Goal: Task Accomplishment & Management: Use online tool/utility

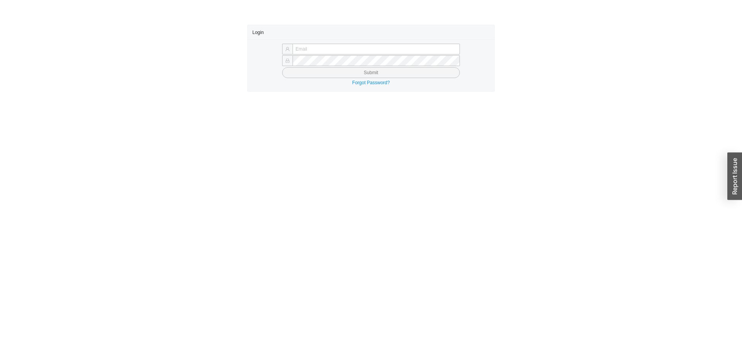
type input "yossi@asbathnj.com"
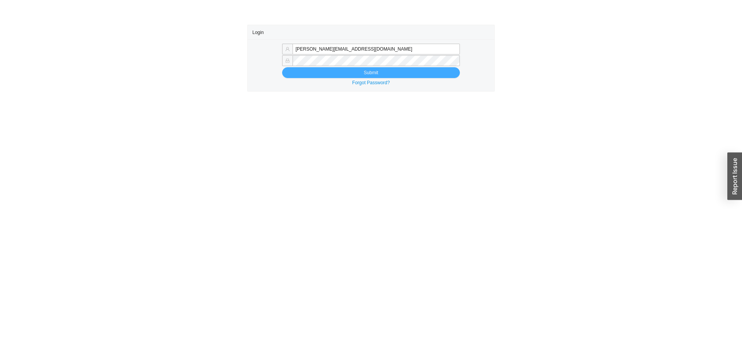
click at [319, 71] on button "Submit" at bounding box center [371, 72] width 178 height 11
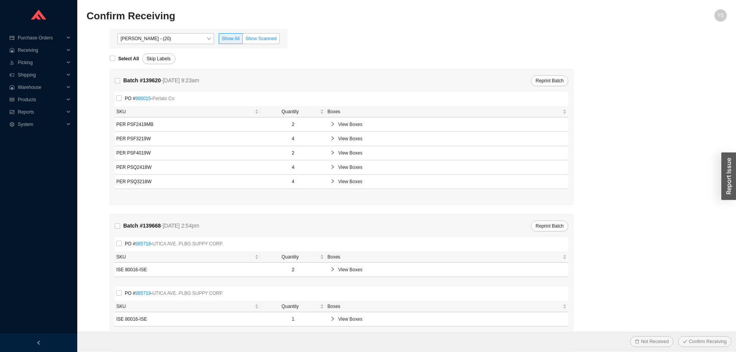
click at [250, 41] on span "Show Scanned" at bounding box center [260, 38] width 31 height 5
click at [243, 40] on input "Show Scanned" at bounding box center [243, 40] width 0 height 0
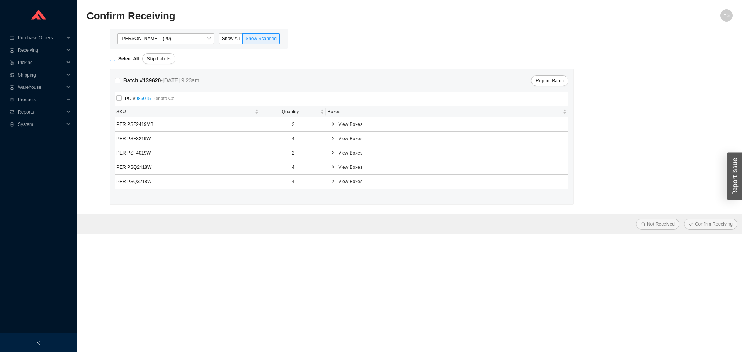
click at [114, 59] on input "Select All" at bounding box center [112, 58] width 5 height 5
checkbox input "true"
drag, startPoint x: 679, startPoint y: 221, endPoint x: 683, endPoint y: 222, distance: 3.9
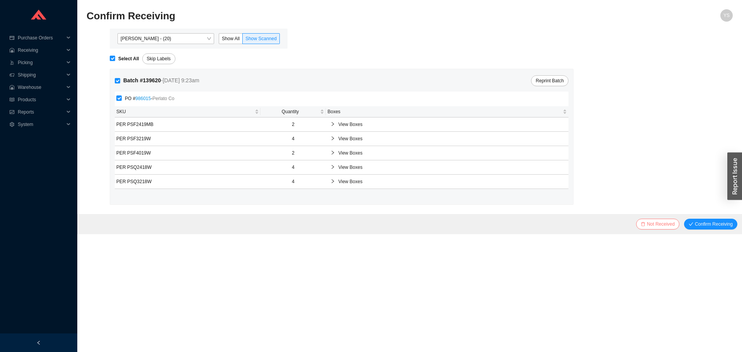
click at [683, 222] on div "Not Received Confirm Receiving" at bounding box center [409, 224] width 665 height 20
click at [708, 226] on span "Confirm Receiving" at bounding box center [714, 224] width 38 height 8
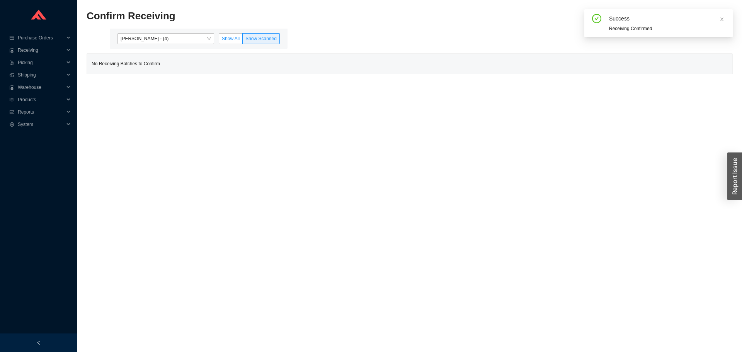
click at [230, 35] on label "Show All" at bounding box center [231, 38] width 24 height 11
click at [219, 40] on input "Show All" at bounding box center [219, 40] width 0 height 0
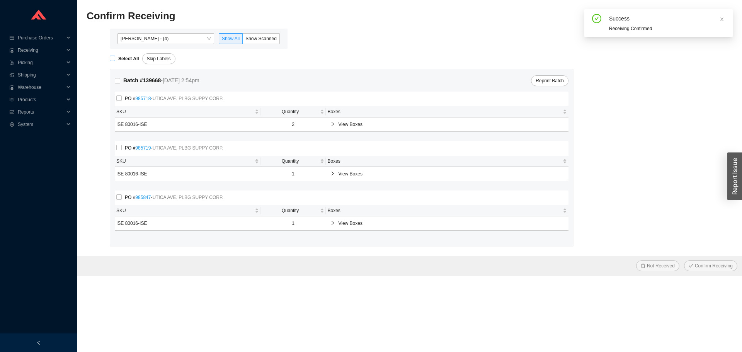
click at [131, 61] on strong "Select All" at bounding box center [128, 58] width 21 height 5
click at [115, 61] on input "Select All" at bounding box center [112, 58] width 5 height 5
checkbox input "true"
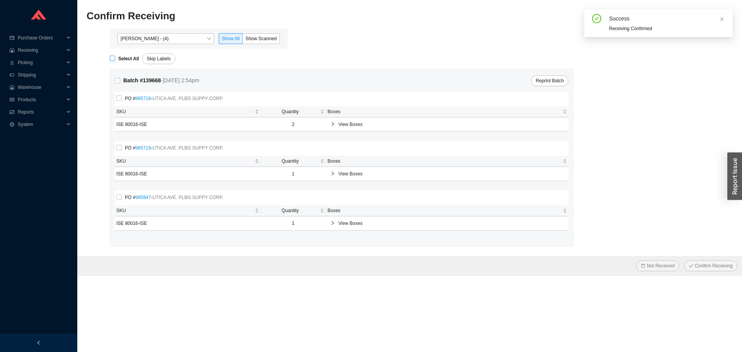
checkbox input "true"
click at [702, 267] on span "Confirm Receiving" at bounding box center [714, 266] width 38 height 8
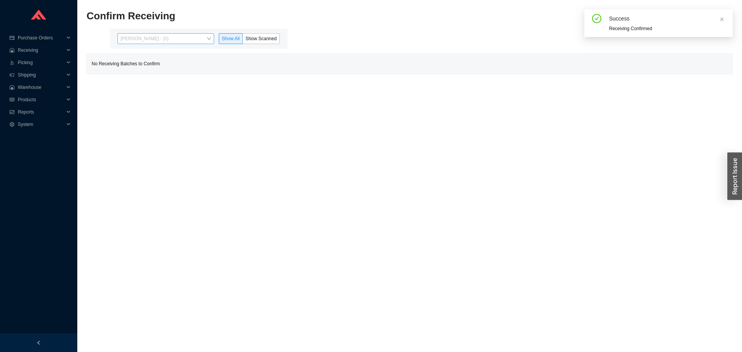
click at [172, 40] on span "Yossi Siff - (0)" at bounding box center [166, 39] width 90 height 10
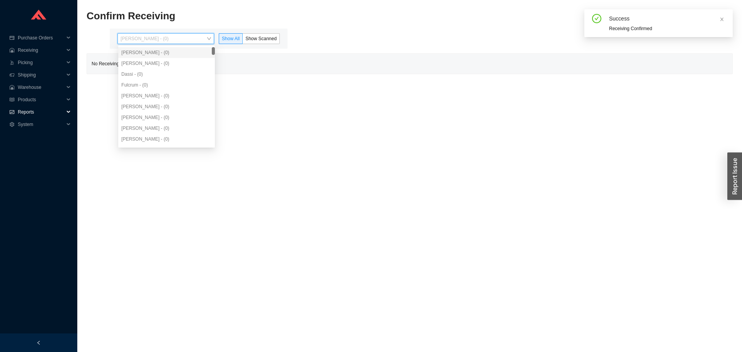
click at [53, 117] on span "Reports" at bounding box center [41, 112] width 46 height 12
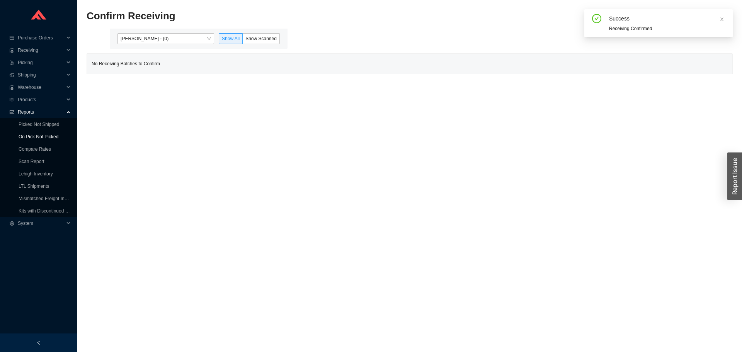
click at [46, 134] on link "On Pick Not Picked" at bounding box center [39, 136] width 40 height 5
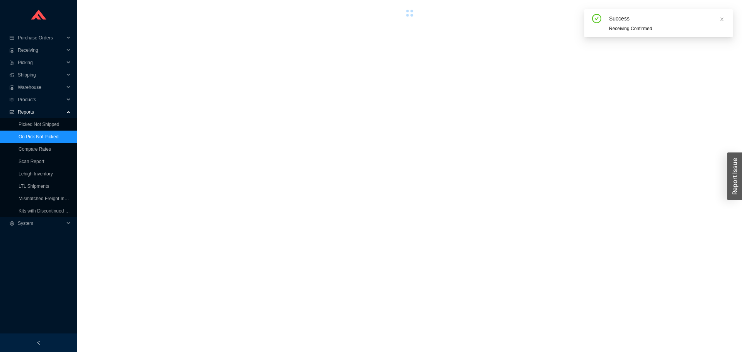
click at [46, 134] on link "On Pick Not Picked" at bounding box center [39, 136] width 40 height 5
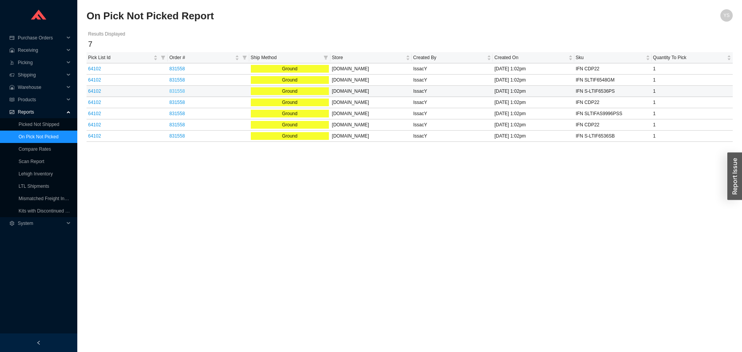
click at [176, 91] on link "831558" at bounding box center [176, 90] width 15 height 5
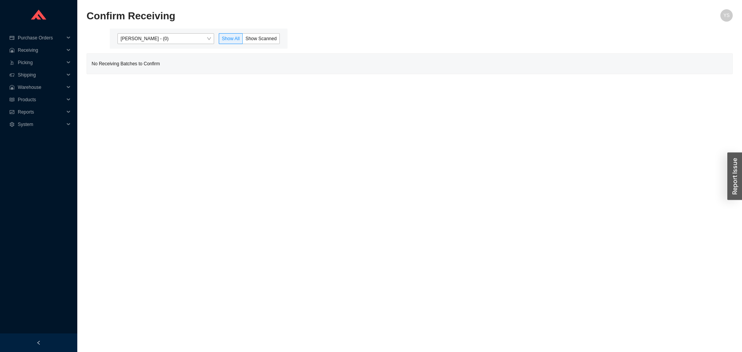
click at [146, 46] on div "Yossi Siff - (0) Show All Show Scanned" at bounding box center [199, 39] width 178 height 20
click at [146, 43] on span "[PERSON_NAME] - (0)" at bounding box center [166, 39] width 90 height 10
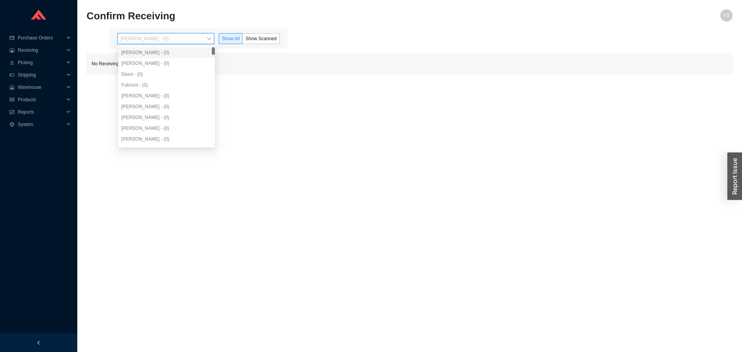
click at [141, 67] on div "[PERSON_NAME] - (0)" at bounding box center [166, 63] width 90 height 7
click at [54, 119] on span "System" at bounding box center [41, 124] width 46 height 12
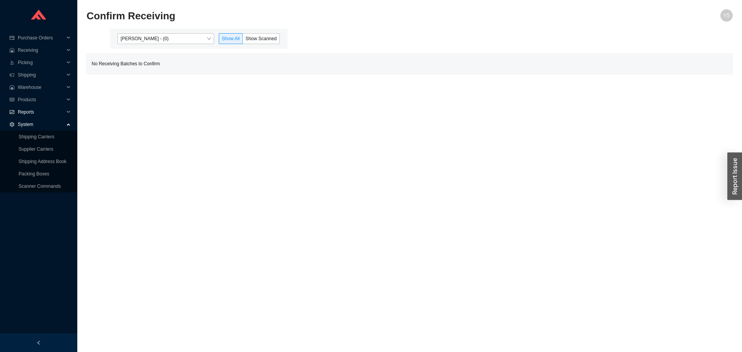
click at [54, 116] on span "Reports" at bounding box center [41, 112] width 46 height 12
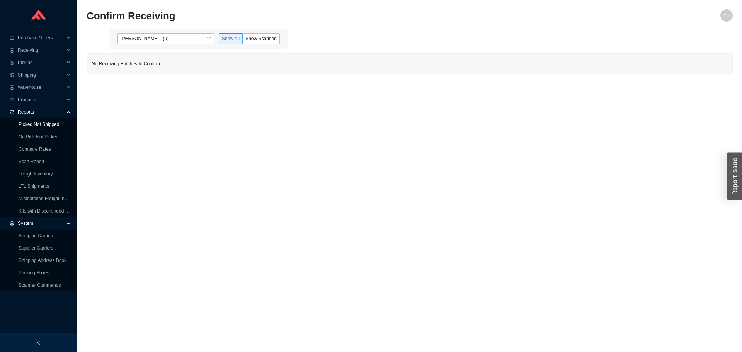
click at [54, 127] on link "Picked Not Shipped" at bounding box center [39, 124] width 41 height 5
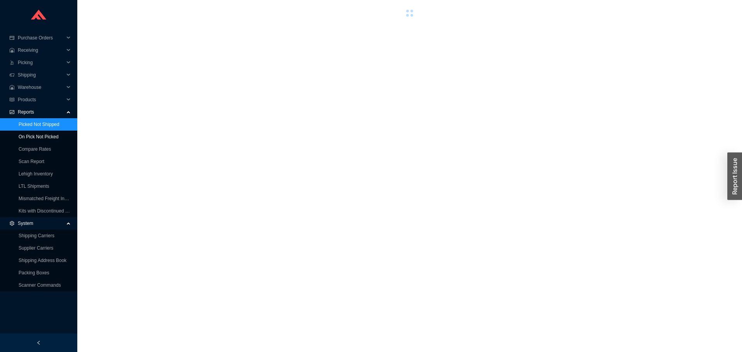
click at [53, 137] on link "On Pick Not Picked" at bounding box center [39, 136] width 40 height 5
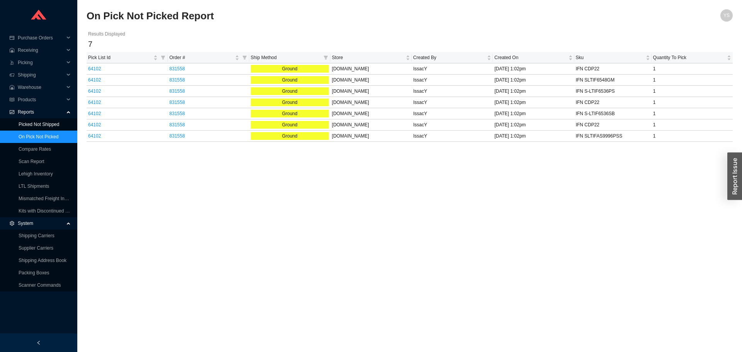
click at [55, 127] on link "Picked Not Shipped" at bounding box center [39, 124] width 41 height 5
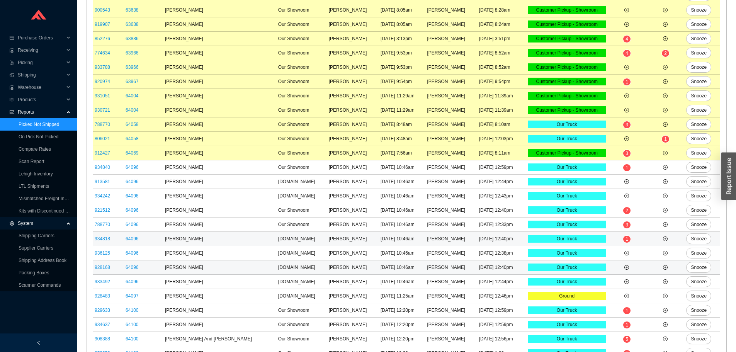
scroll to position [454, 0]
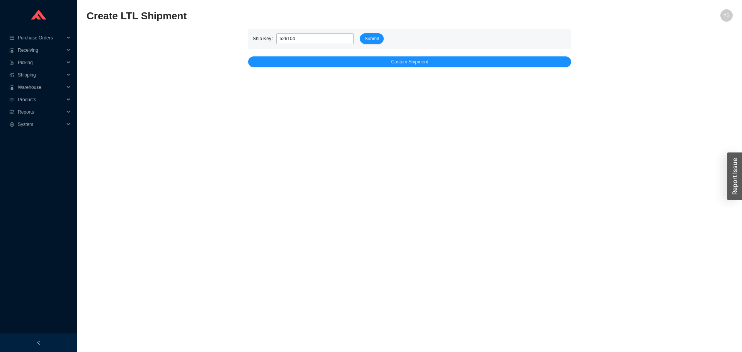
type input "526104"
click at [360, 33] on button "Submit" at bounding box center [372, 38] width 24 height 11
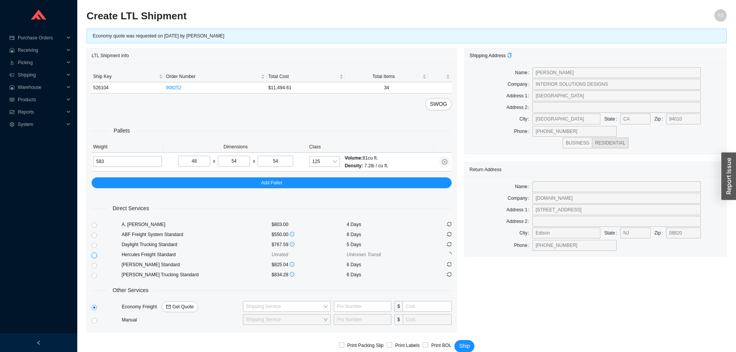
click at [95, 254] on input "radio" at bounding box center [94, 255] width 5 height 5
radio input "true"
checkbox input "true"
click at [463, 342] on span "Ship" at bounding box center [464, 346] width 11 height 9
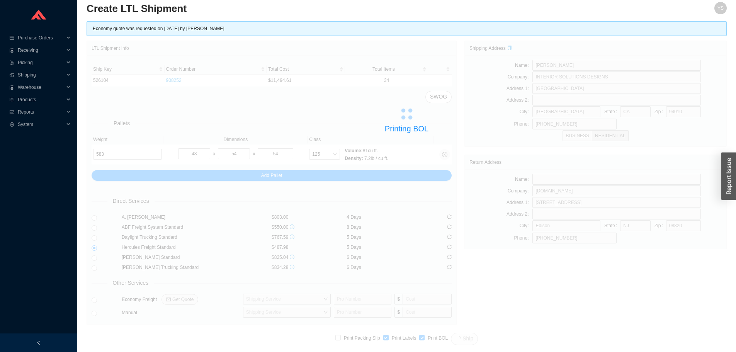
scroll to position [10, 0]
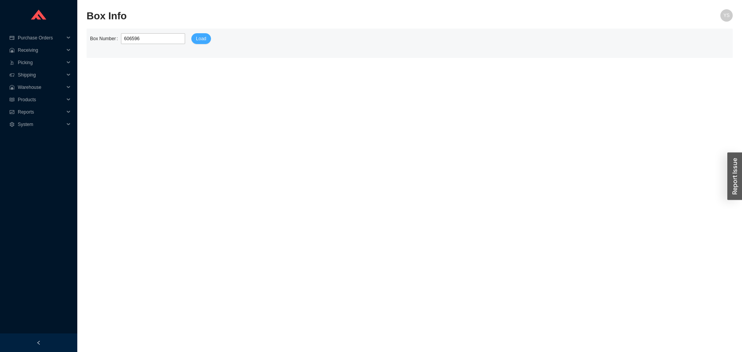
type input "606596"
click at [192, 39] on button "Load" at bounding box center [201, 38] width 20 height 11
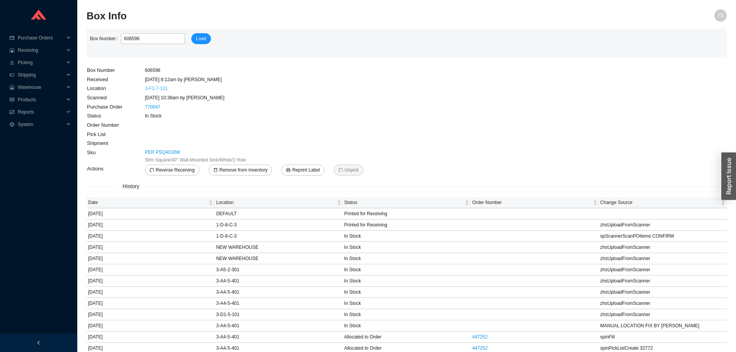
click at [154, 88] on link "3-F1-7-101" at bounding box center [156, 88] width 23 height 5
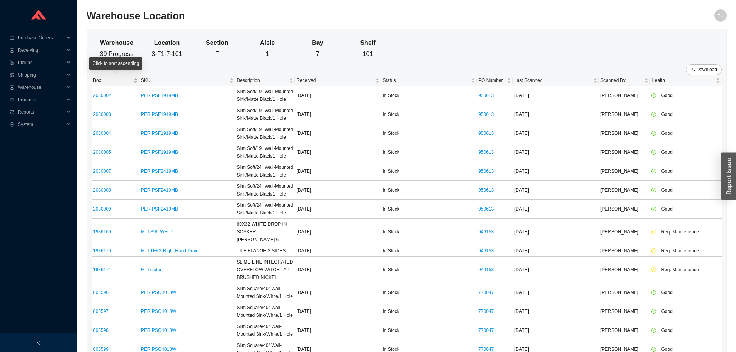
click at [116, 82] on span "Box" at bounding box center [112, 81] width 39 height 8
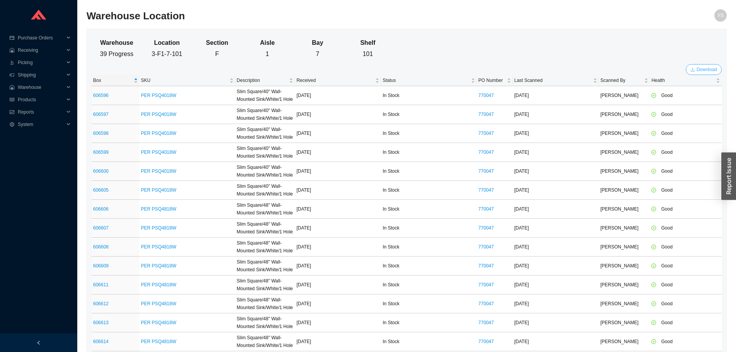
click at [719, 68] on button "Download" at bounding box center [704, 69] width 36 height 11
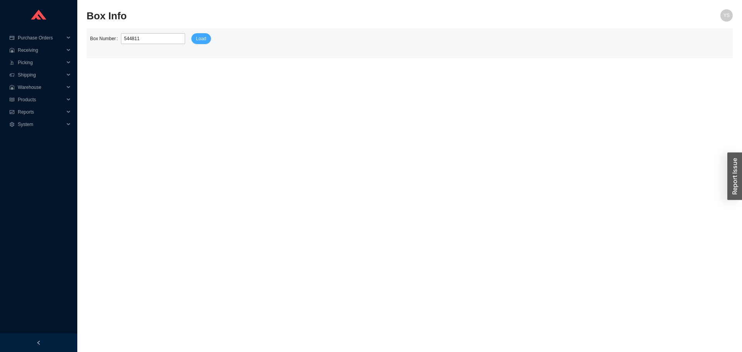
type input "544811"
click at [204, 34] on button "Load" at bounding box center [201, 38] width 20 height 11
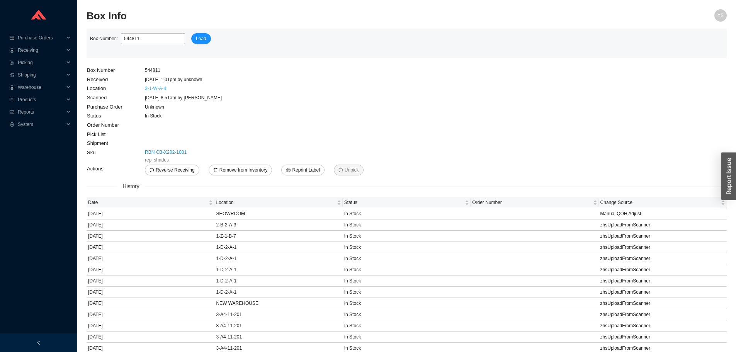
click at [154, 91] on link "3-1-W-A-4" at bounding box center [155, 88] width 21 height 5
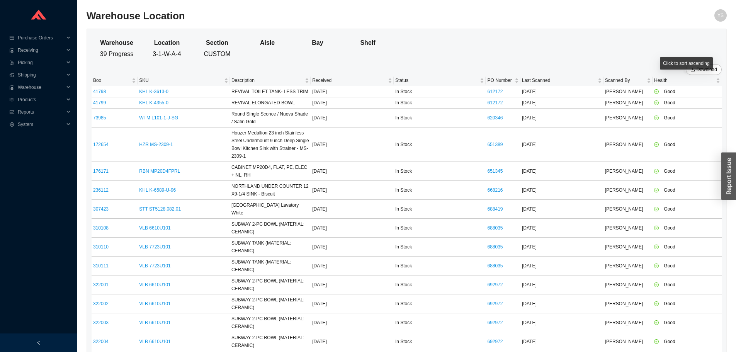
click at [698, 71] on div "Click to sort ascending" at bounding box center [686, 66] width 53 height 18
click at [310, 60] on div "Download" at bounding box center [407, 67] width 630 height 15
click at [10, 111] on icon "fund" at bounding box center [12, 112] width 5 height 5
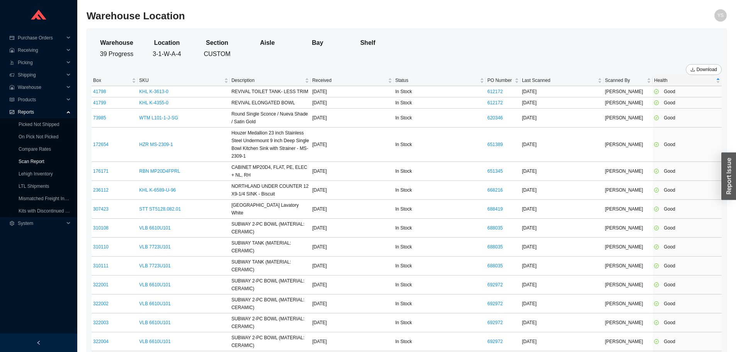
click at [37, 159] on link "Scan Report" at bounding box center [32, 161] width 26 height 5
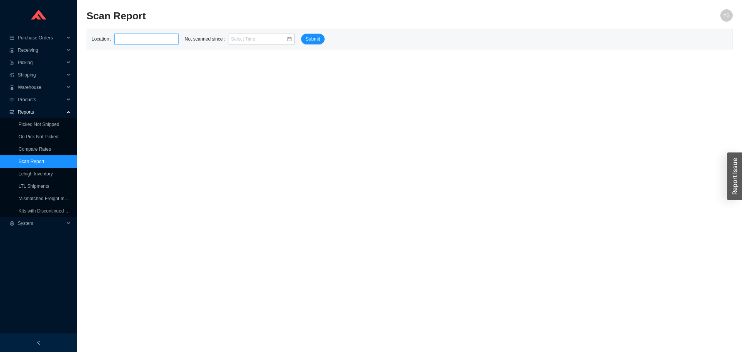
click at [133, 38] on input "text" at bounding box center [146, 39] width 64 height 11
type input "3-z"
click at [232, 36] on input at bounding box center [258, 39] width 55 height 8
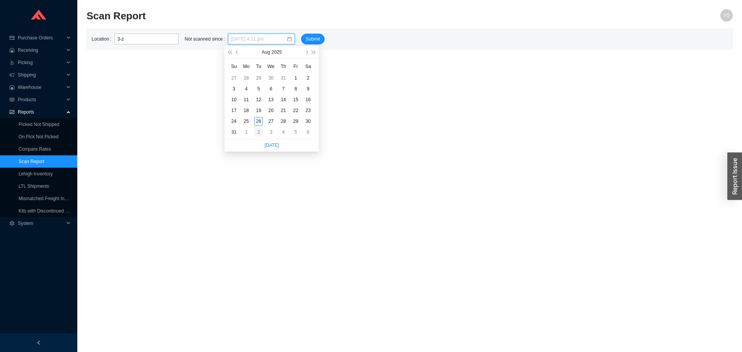
type input "09/02/2025 4:11 pm"
click at [266, 144] on div "Today" at bounding box center [272, 145] width 94 height 12
type input "09/04/2025 4:11 pm"
click at [278, 140] on div "Today" at bounding box center [272, 145] width 94 height 12
click at [272, 146] on link "Today" at bounding box center [271, 145] width 15 height 5
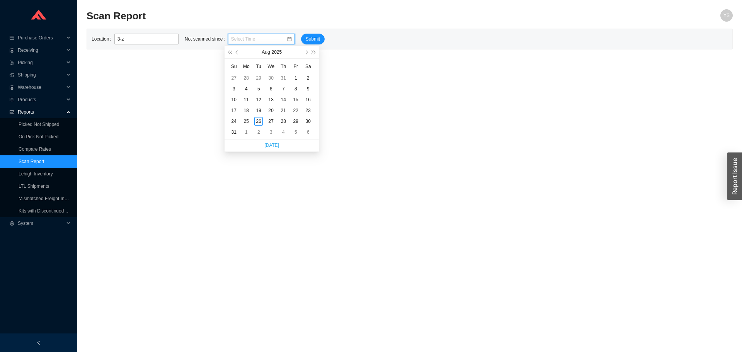
type input "08/26/2025 4:11 pm"
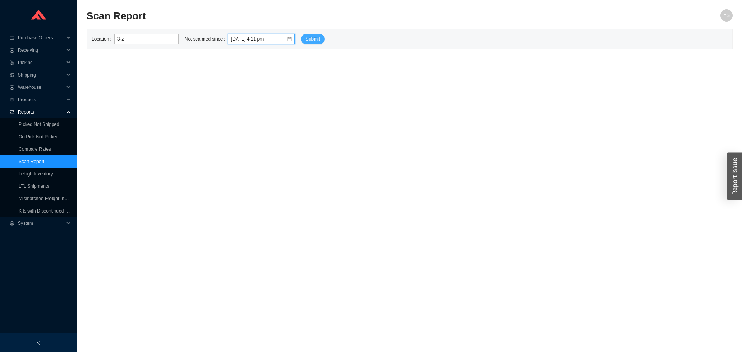
click at [315, 43] on span "Submit" at bounding box center [313, 39] width 14 height 8
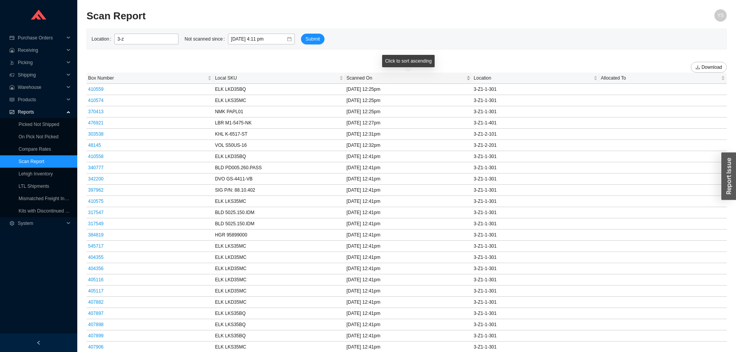
click at [383, 76] on span "Scanned On" at bounding box center [406, 78] width 118 height 8
click at [615, 79] on span "Allocated To" at bounding box center [660, 78] width 119 height 8
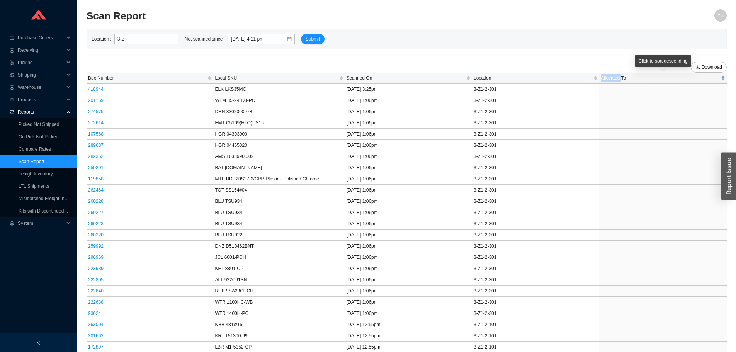
click at [615, 79] on span "Allocated To" at bounding box center [660, 78] width 119 height 8
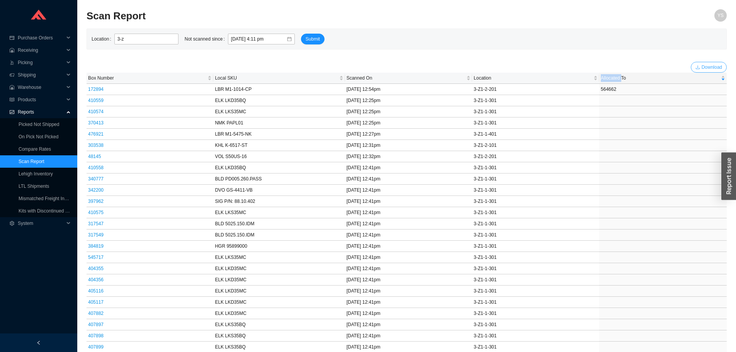
click at [697, 66] on icon "download" at bounding box center [698, 67] width 5 height 5
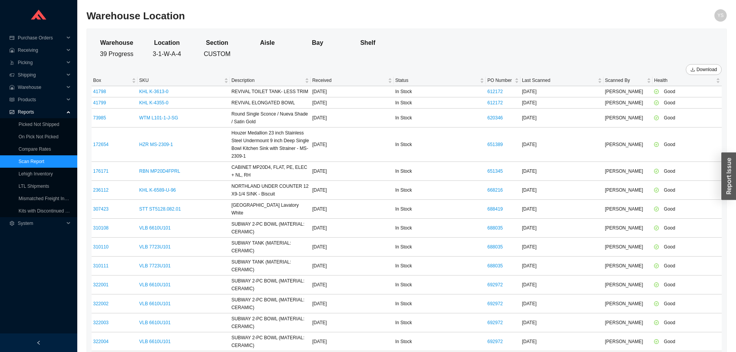
click at [166, 53] on td "3-1-W-A-4" at bounding box center [167, 54] width 50 height 11
copy td "3-1-W-A-4"
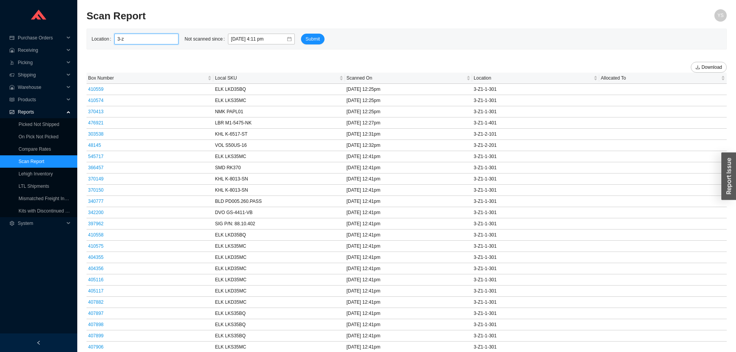
drag, startPoint x: 122, startPoint y: 38, endPoint x: 136, endPoint y: 41, distance: 14.3
click at [136, 41] on input "3-z" at bounding box center [146, 39] width 64 height 11
type input "3"
type input "con"
click at [306, 43] on span "Submit" at bounding box center [313, 39] width 14 height 8
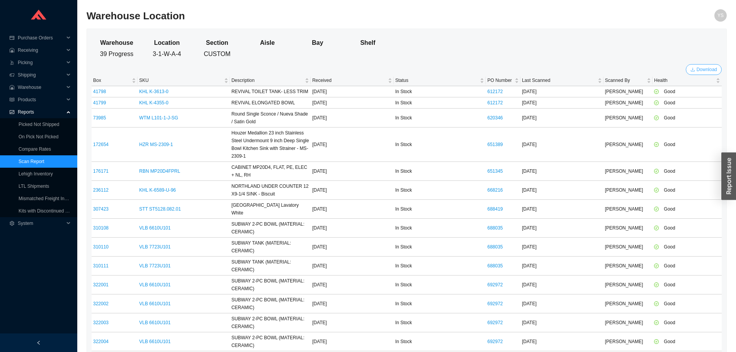
click at [691, 66] on button "Download" at bounding box center [704, 69] width 36 height 11
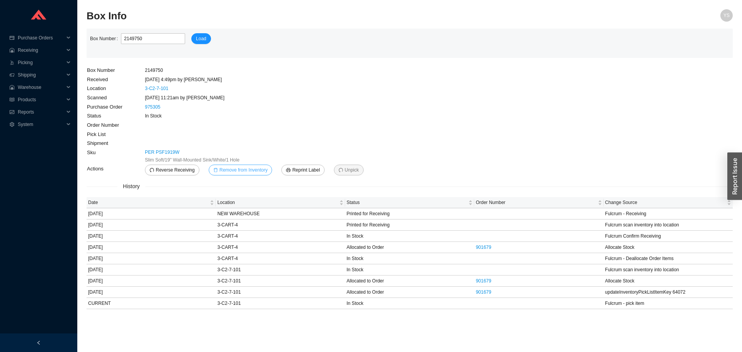
click at [225, 168] on span "Remove from Inventory" at bounding box center [244, 170] width 48 height 8
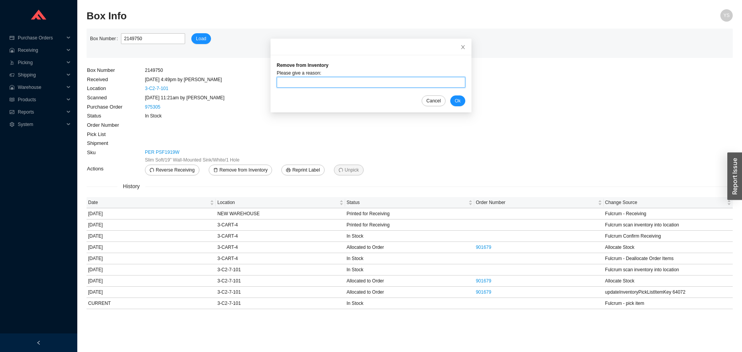
click at [290, 78] on input "text" at bounding box center [371, 82] width 189 height 11
type input "fell in warehouse"
click at [455, 100] on span "Ok" at bounding box center [458, 101] width 6 height 8
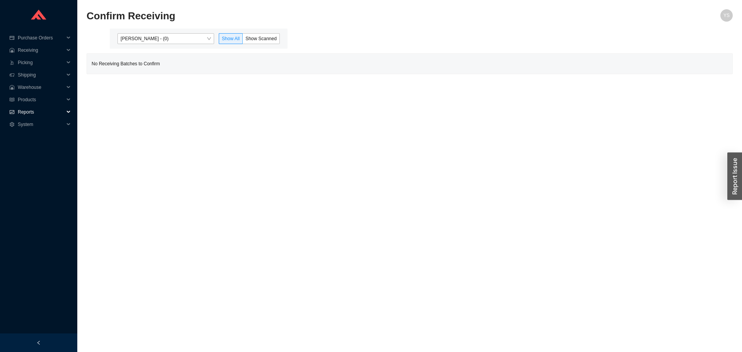
click at [22, 115] on span "Reports" at bounding box center [41, 112] width 46 height 12
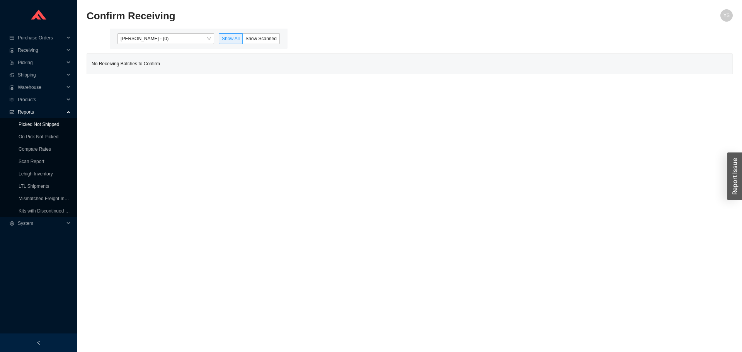
click at [22, 126] on link "Picked Not Shipped" at bounding box center [39, 124] width 41 height 5
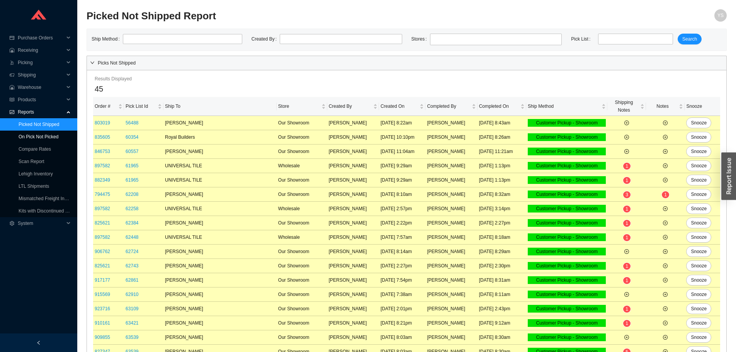
click at [22, 136] on link "On Pick Not Picked" at bounding box center [39, 136] width 40 height 5
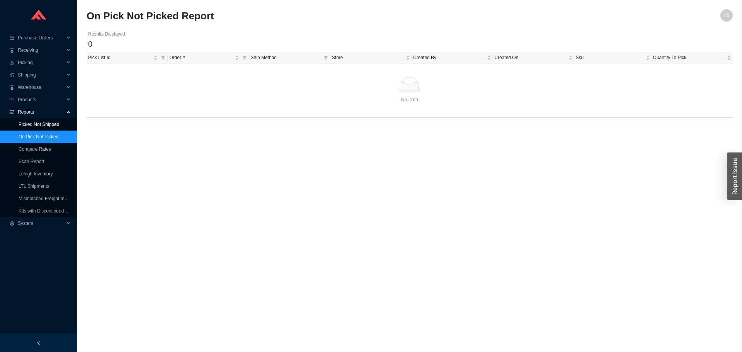
click at [58, 127] on link "Picked Not Shipped" at bounding box center [39, 124] width 41 height 5
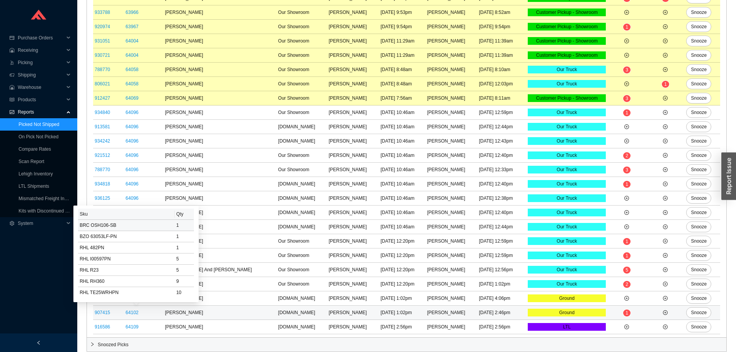
scroll to position [74, 0]
